Goal: Task Accomplishment & Management: Use online tool/utility

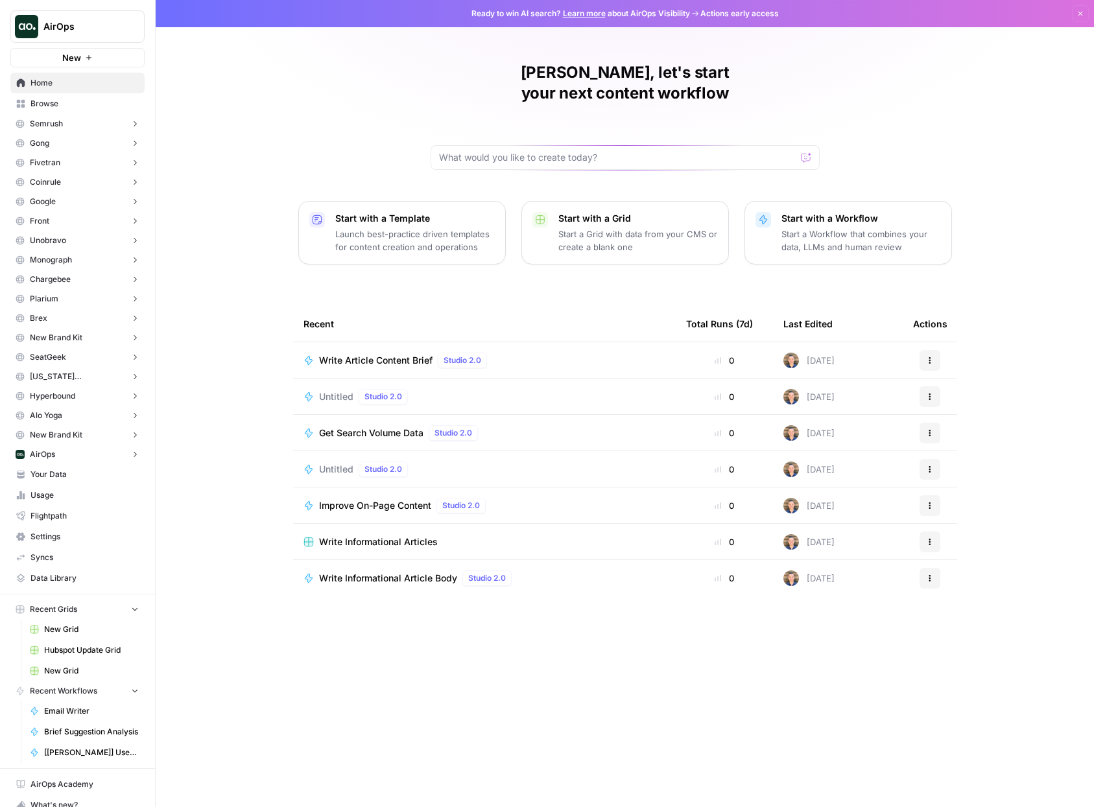
click at [91, 21] on span "AirOps" at bounding box center [82, 26] width 78 height 13
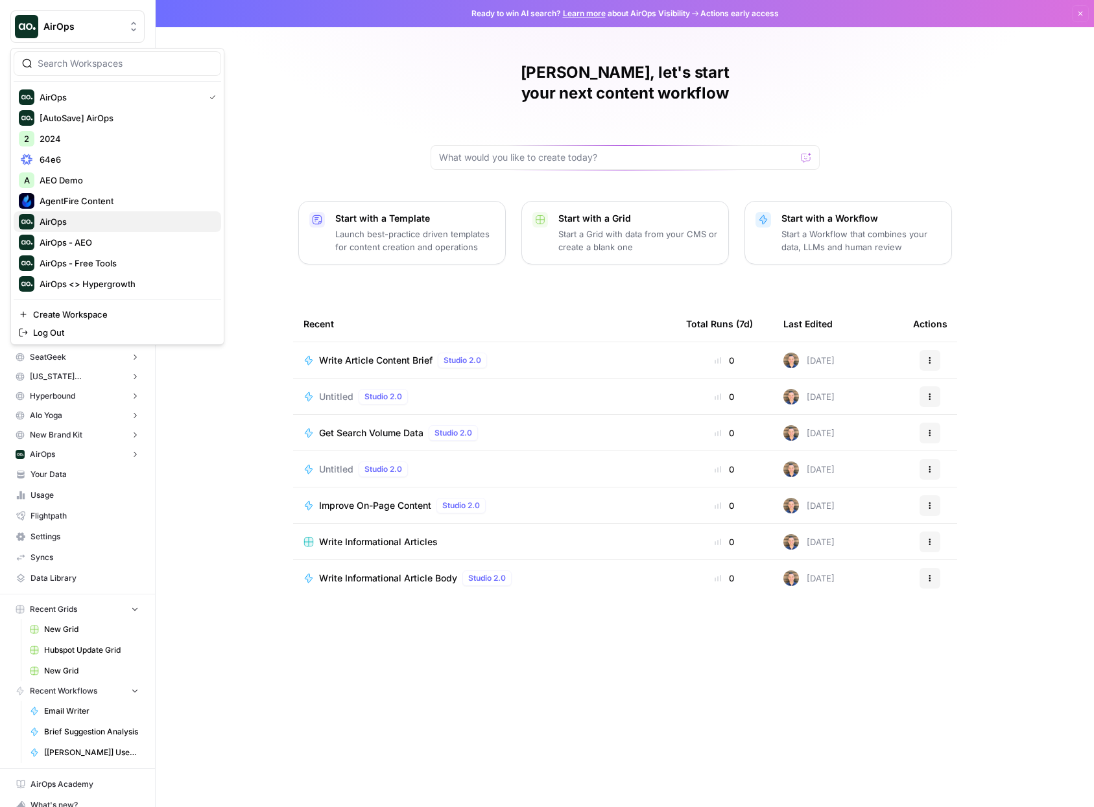
click at [88, 219] on span "AirOps" at bounding box center [125, 221] width 171 height 13
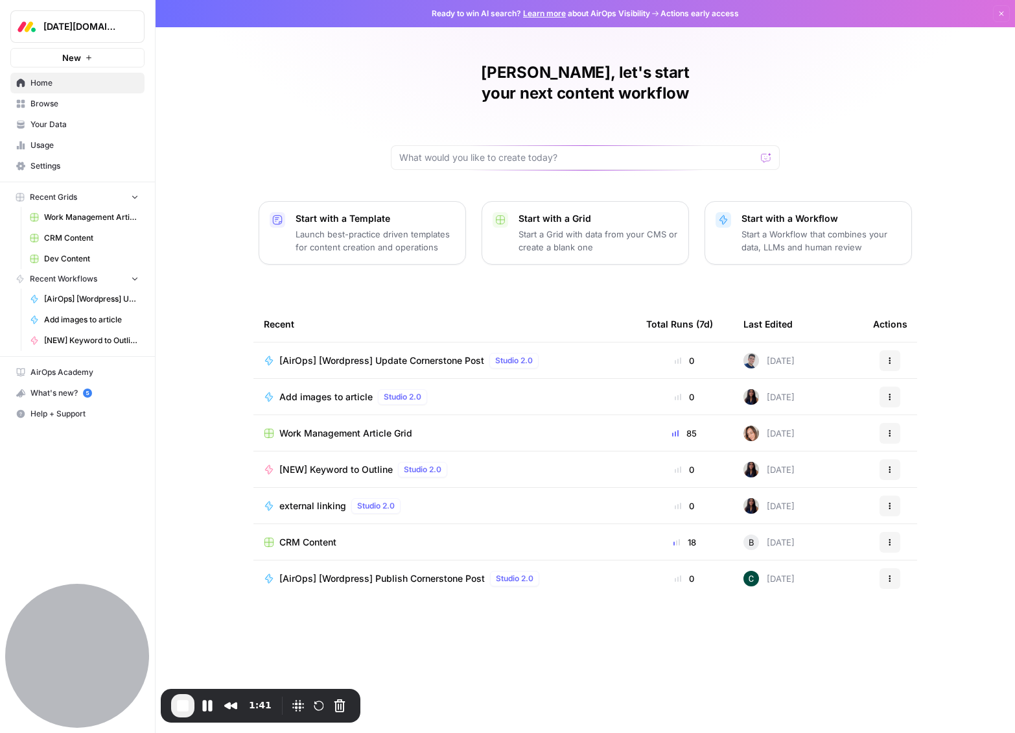
click at [41, 122] on span "Your Data" at bounding box center [84, 125] width 108 height 12
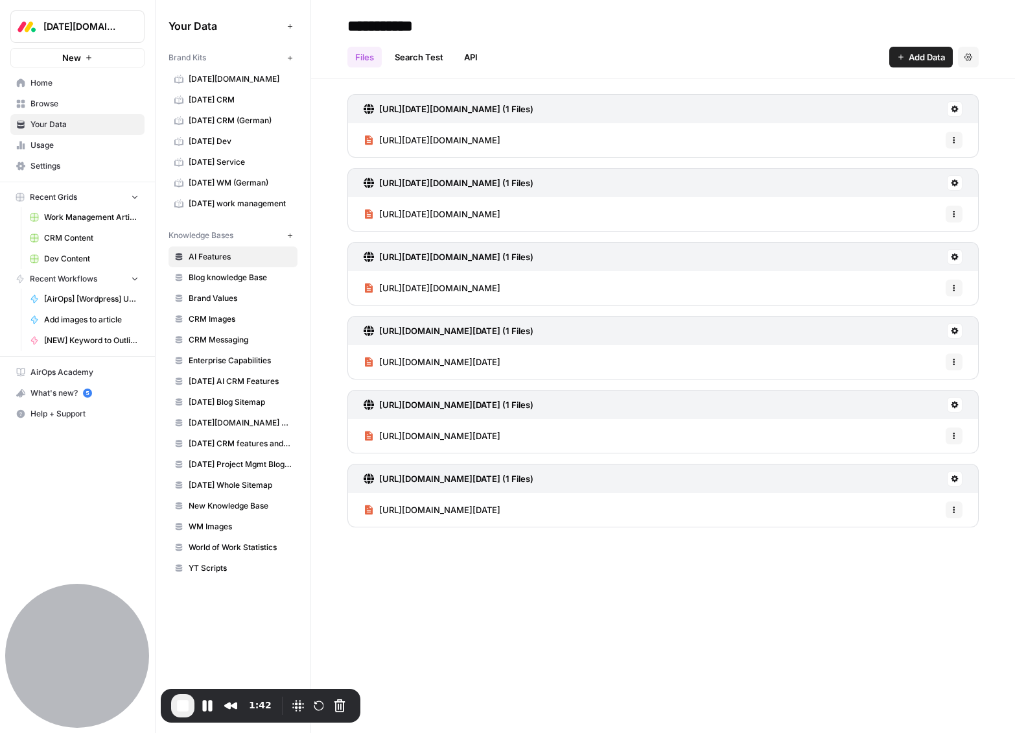
click at [220, 78] on span "[DATE][DOMAIN_NAME]" at bounding box center [240, 79] width 103 height 12
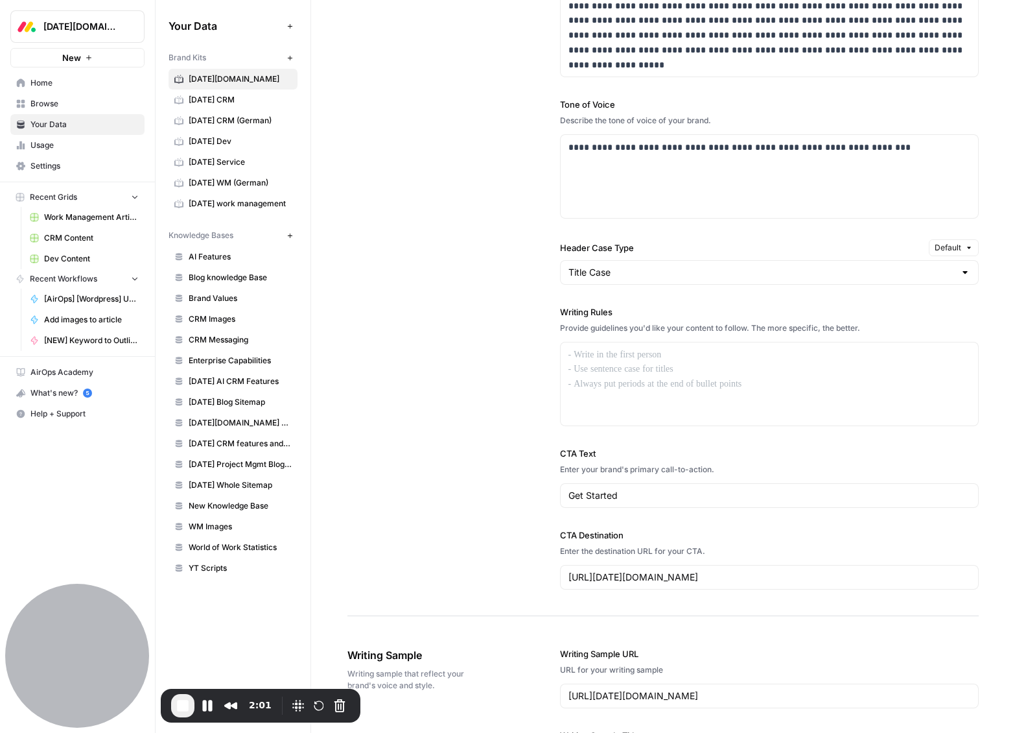
scroll to position [827, 0]
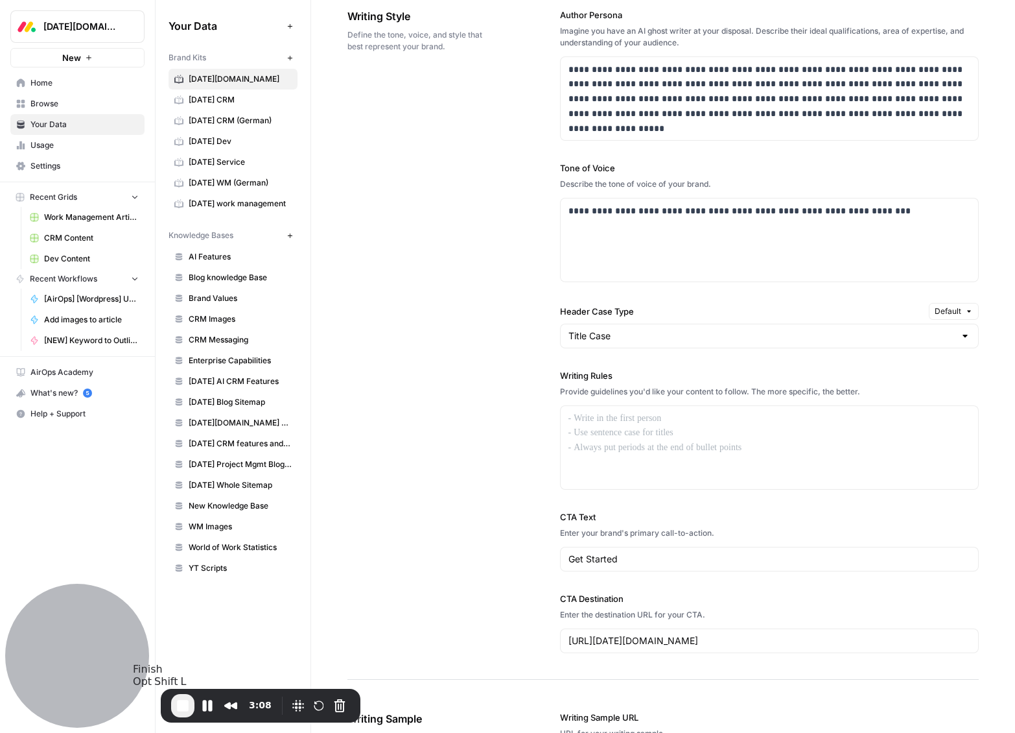
click at [185, 701] on span "End Recording" at bounding box center [183, 705] width 16 height 16
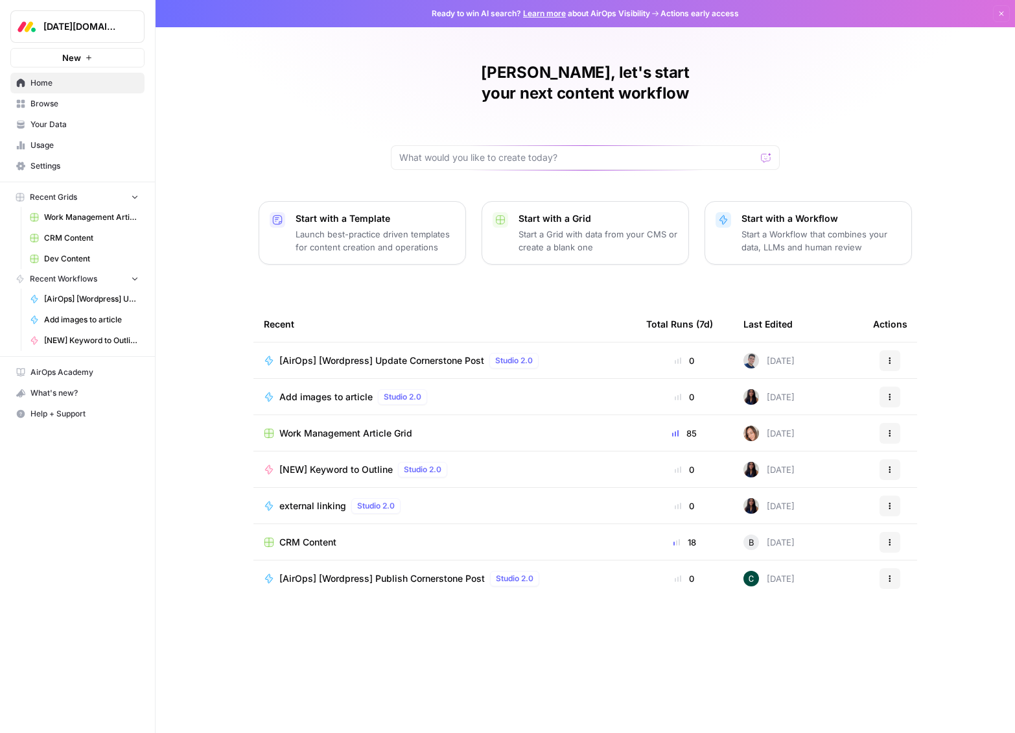
click at [62, 120] on span "Your Data" at bounding box center [84, 125] width 108 height 12
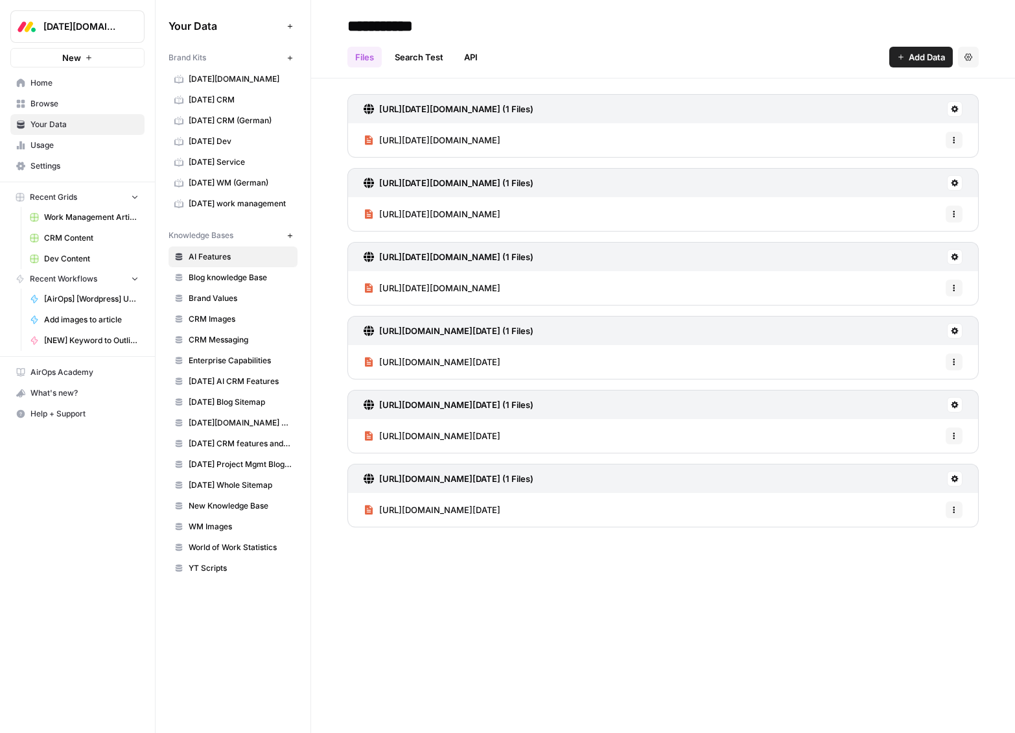
click at [249, 73] on span "monday.com" at bounding box center [240, 79] width 103 height 12
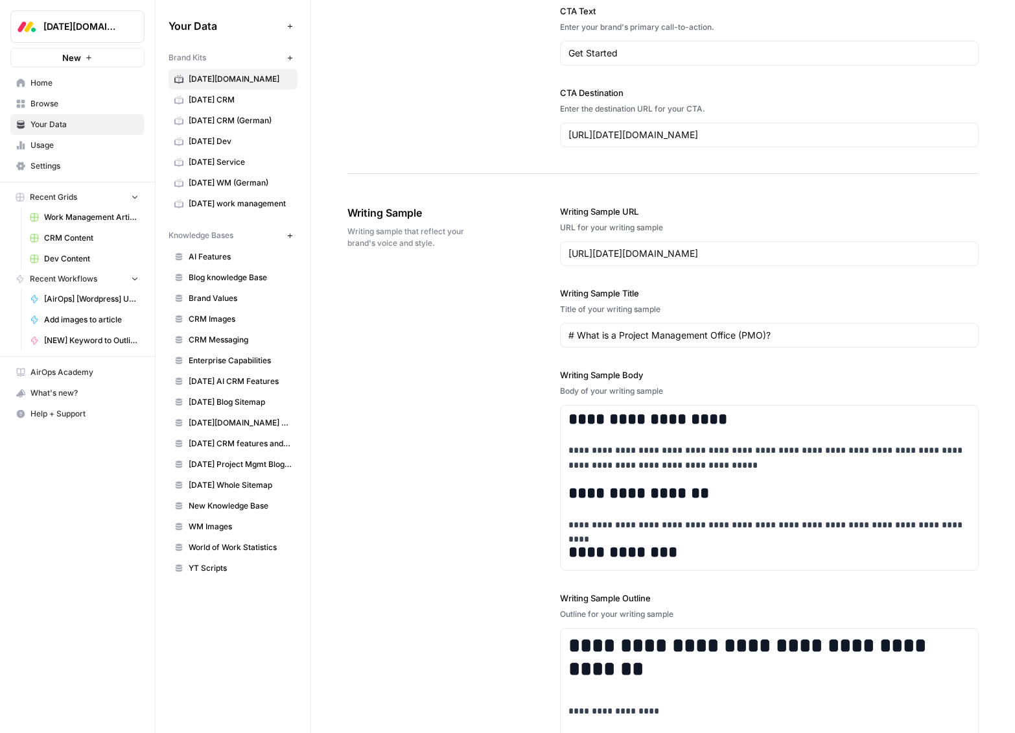
scroll to position [1532, 0]
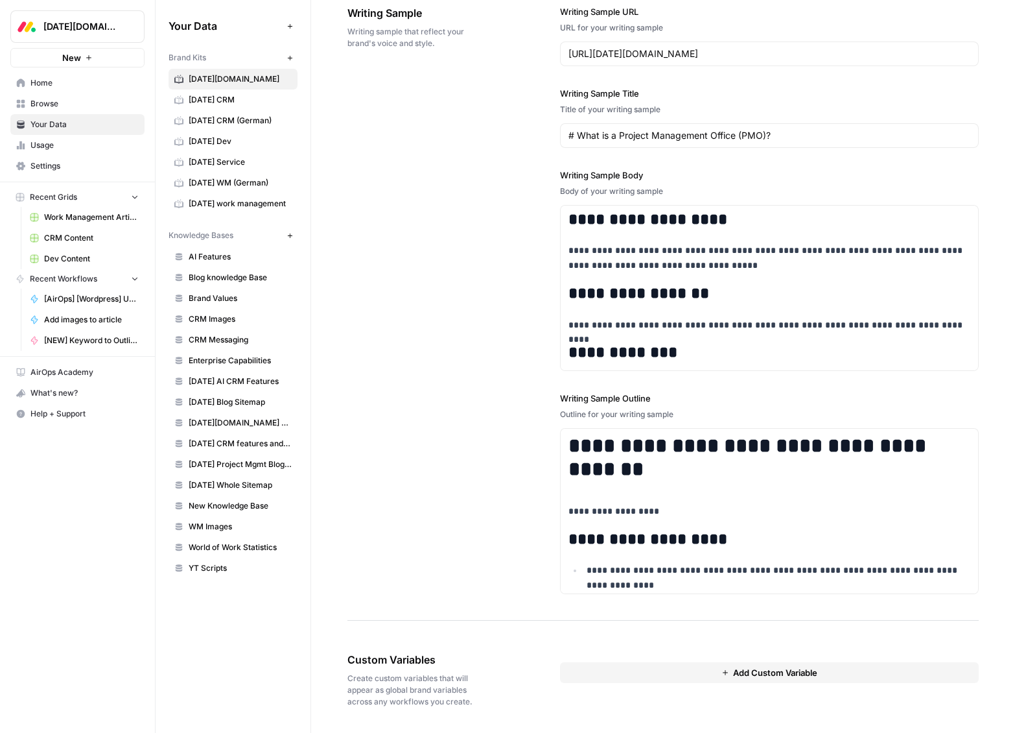
click at [103, 86] on span "Home" at bounding box center [84, 83] width 108 height 12
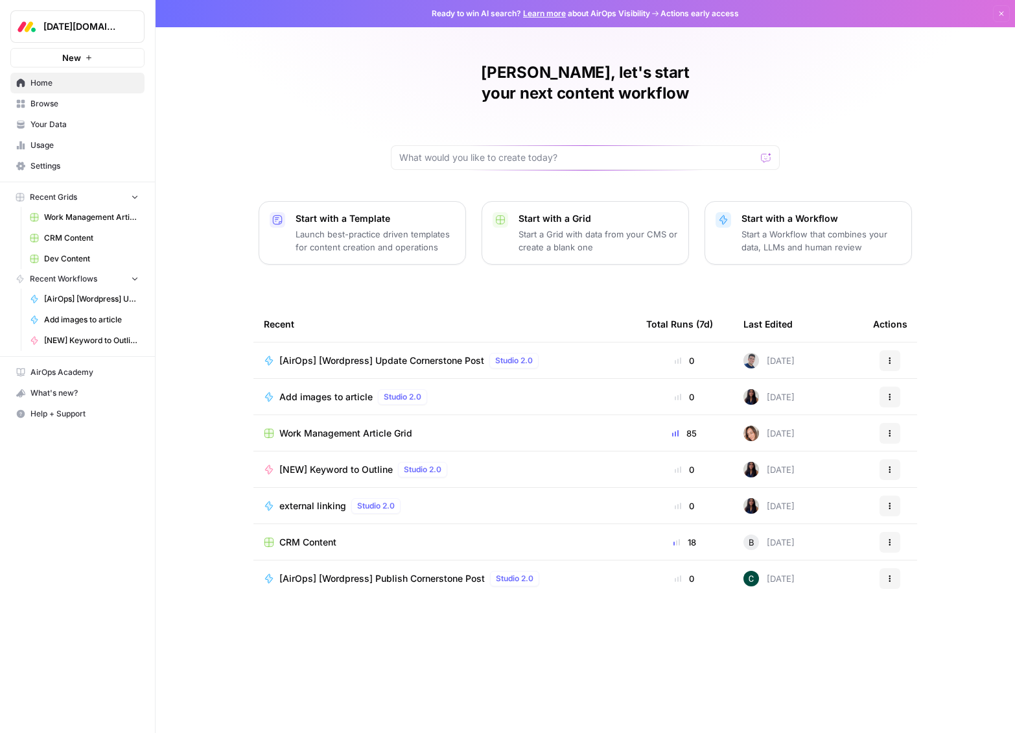
click at [376, 427] on span "Work Management Article Grid" at bounding box center [345, 433] width 133 height 13
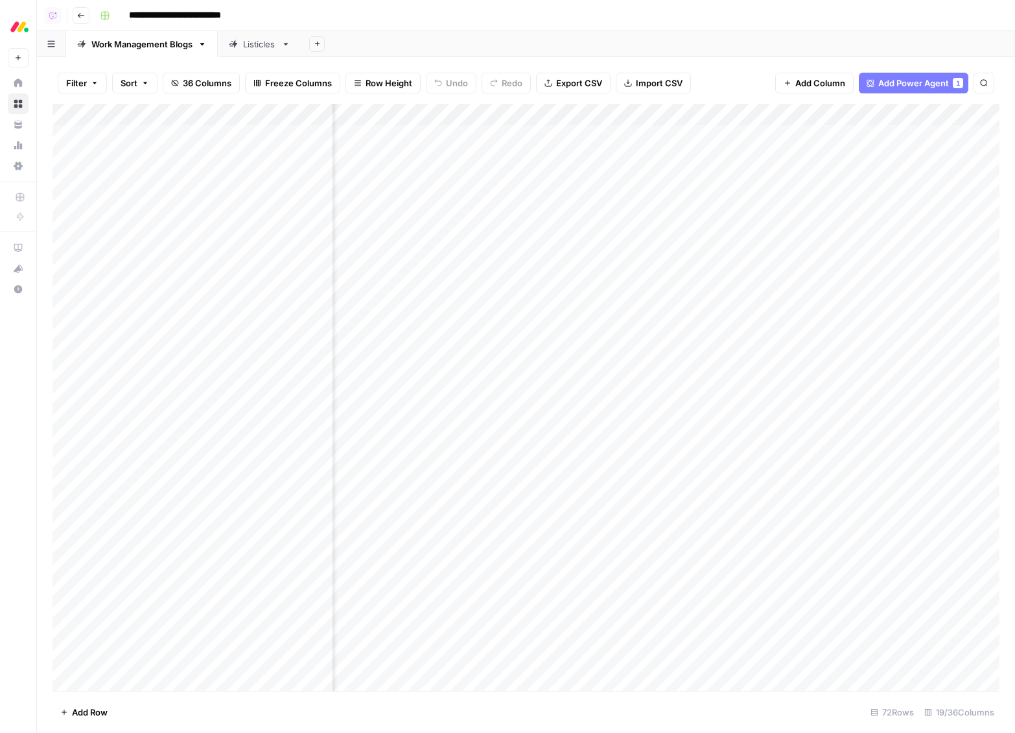
scroll to position [0, 1083]
click at [627, 444] on div "Add Column" at bounding box center [526, 397] width 947 height 587
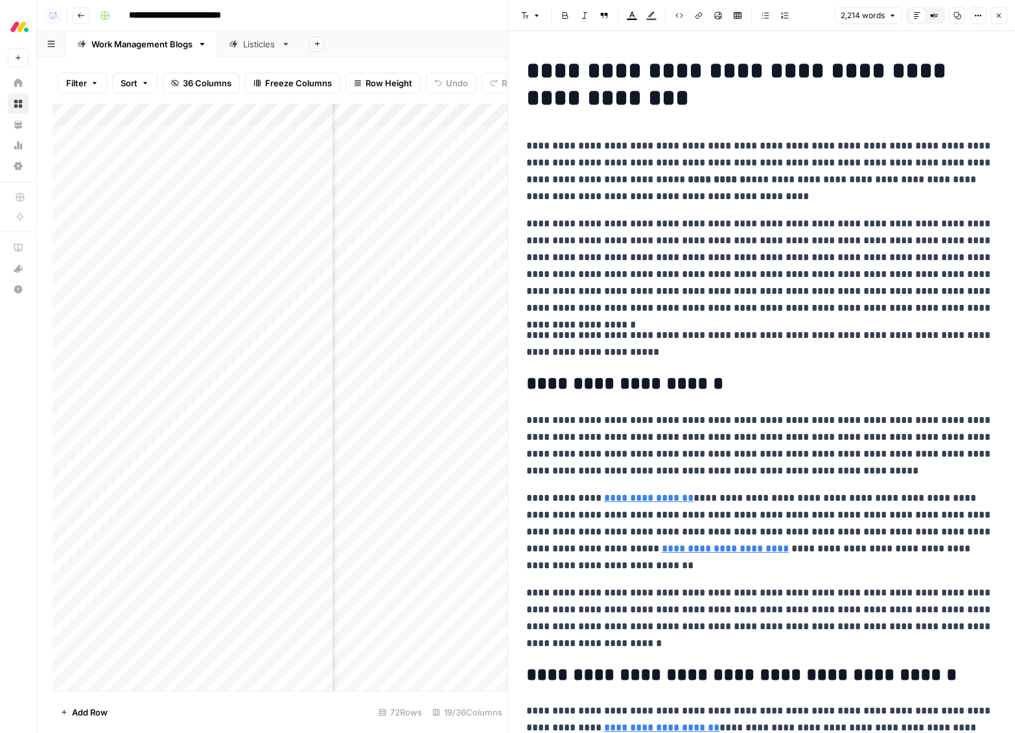
click at [1000, 10] on button "Close" at bounding box center [998, 15] width 17 height 17
